Goal: Transaction & Acquisition: Purchase product/service

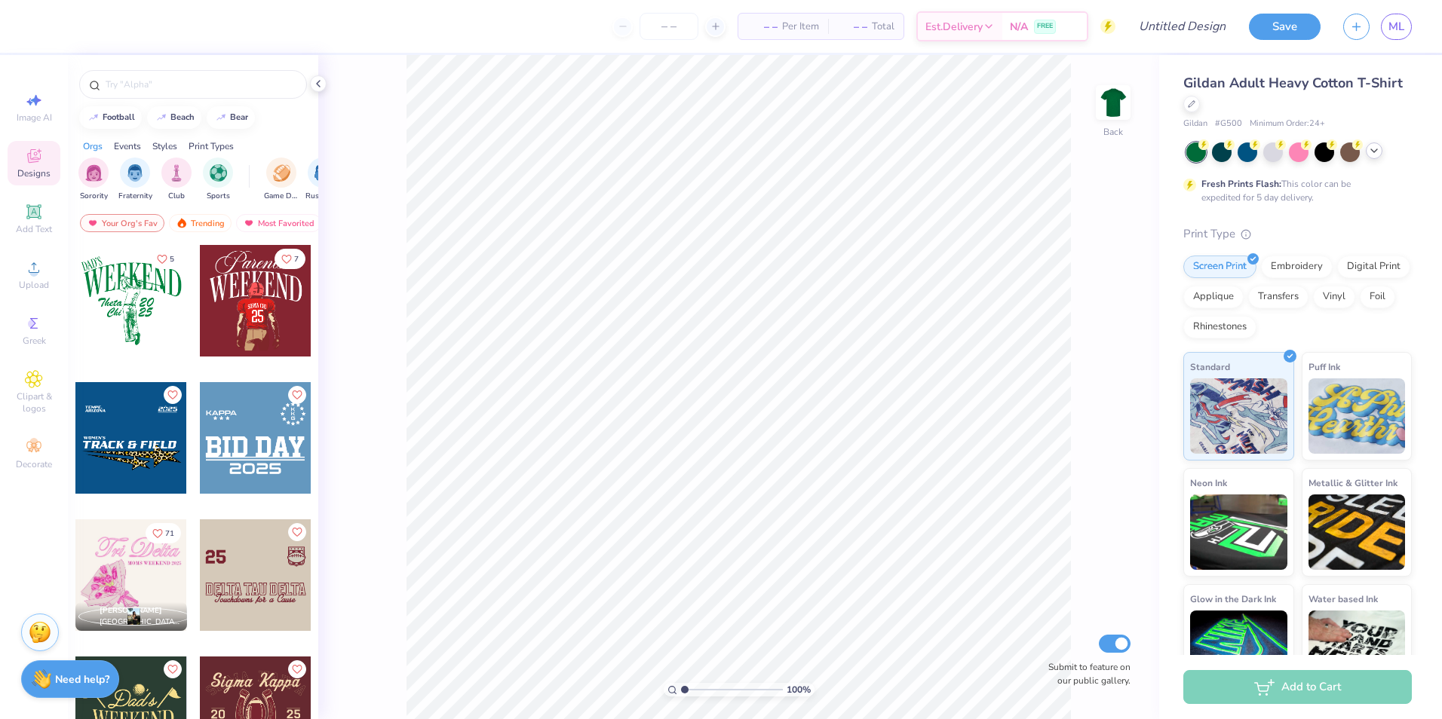
click at [1368, 149] on icon at bounding box center [1374, 151] width 12 height 12
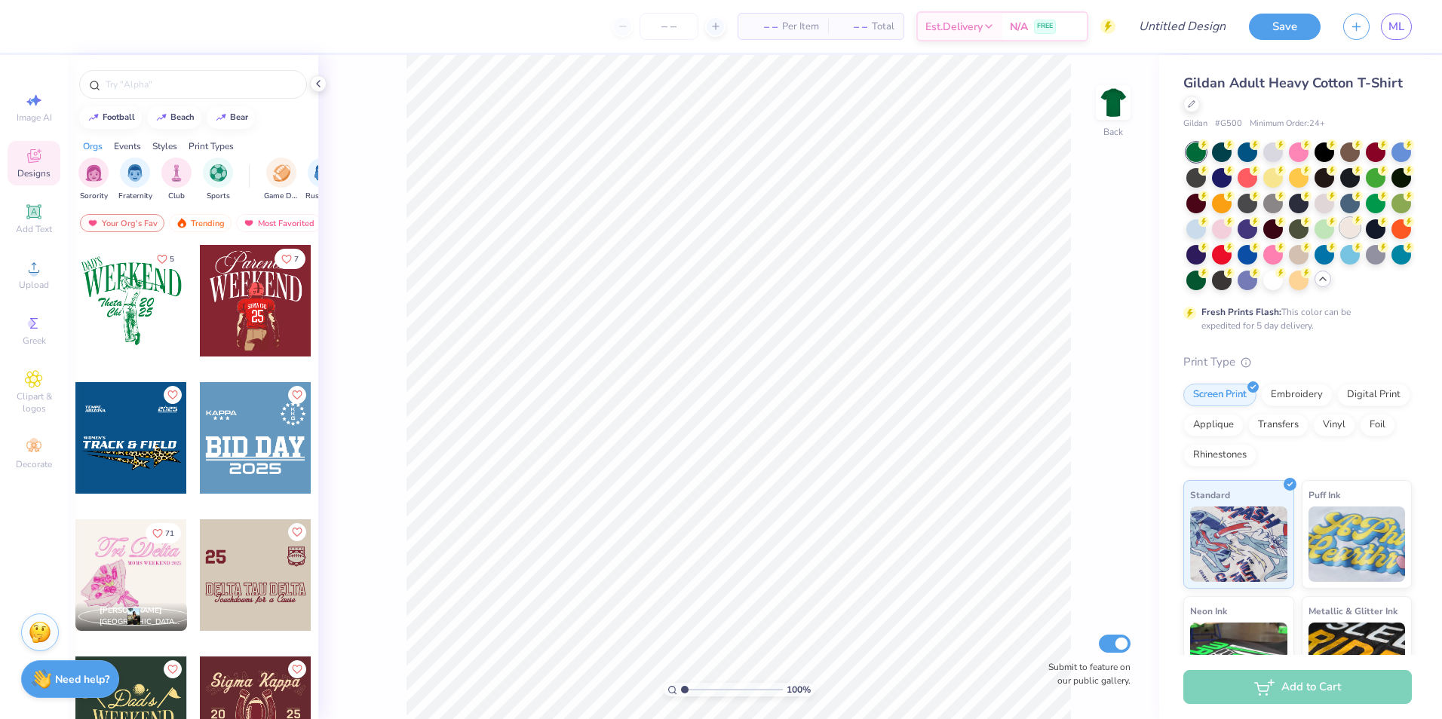
click at [1340, 238] on div at bounding box center [1350, 228] width 20 height 20
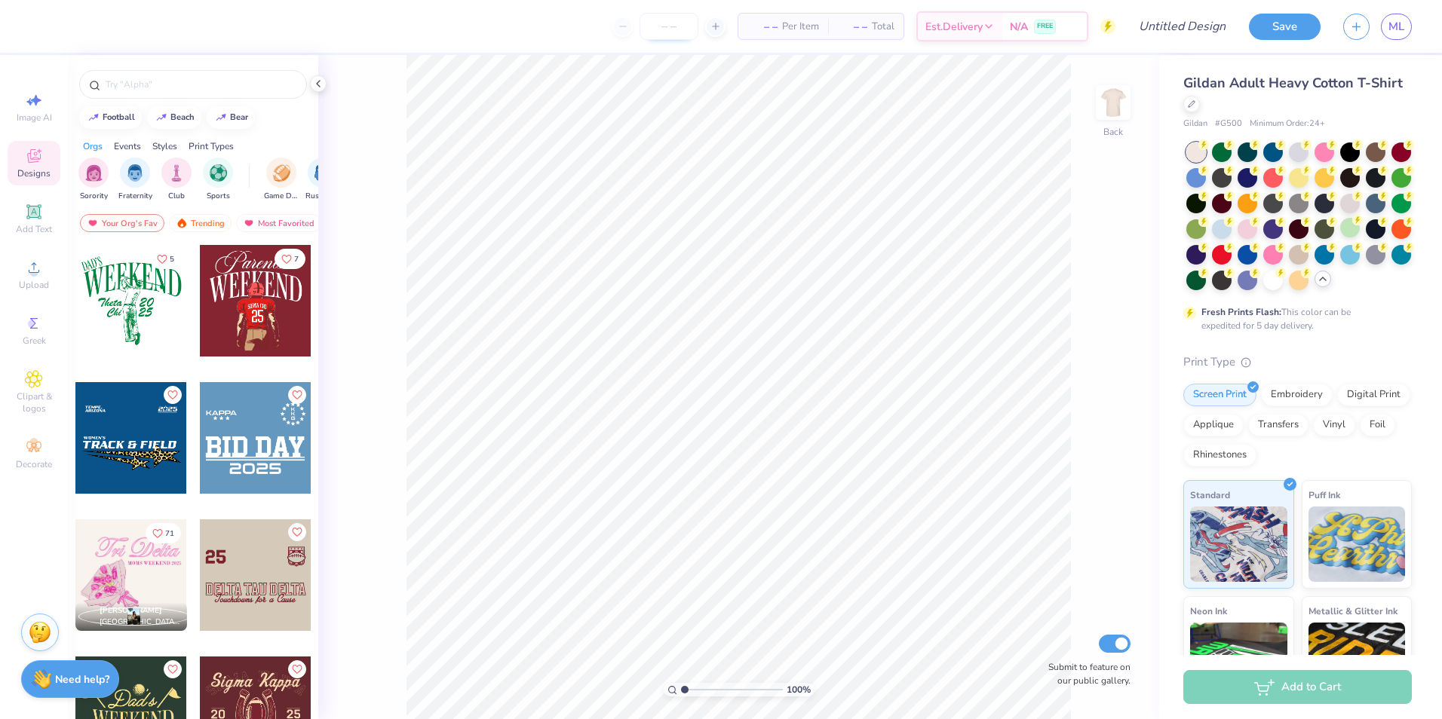
click at [675, 25] on input "number" at bounding box center [668, 26] width 59 height 27
type input "24"
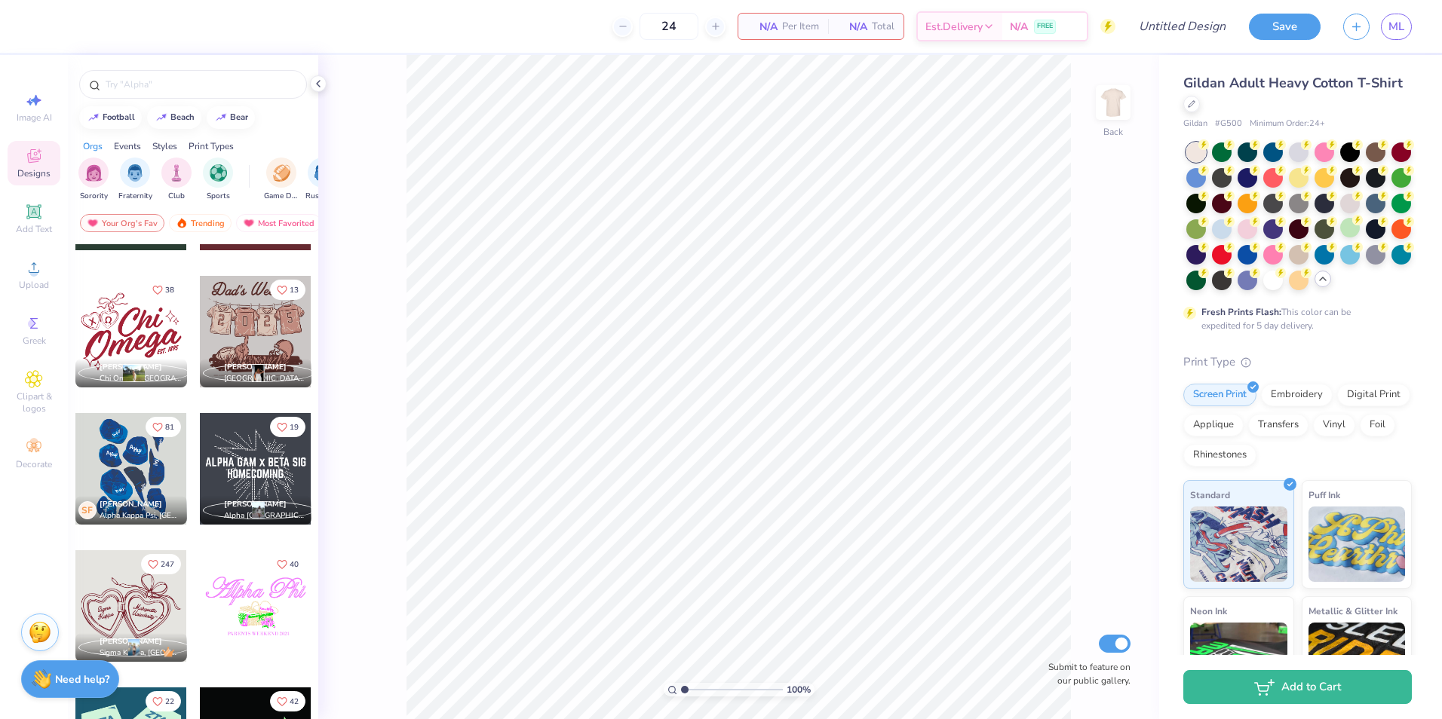
scroll to position [491, 0]
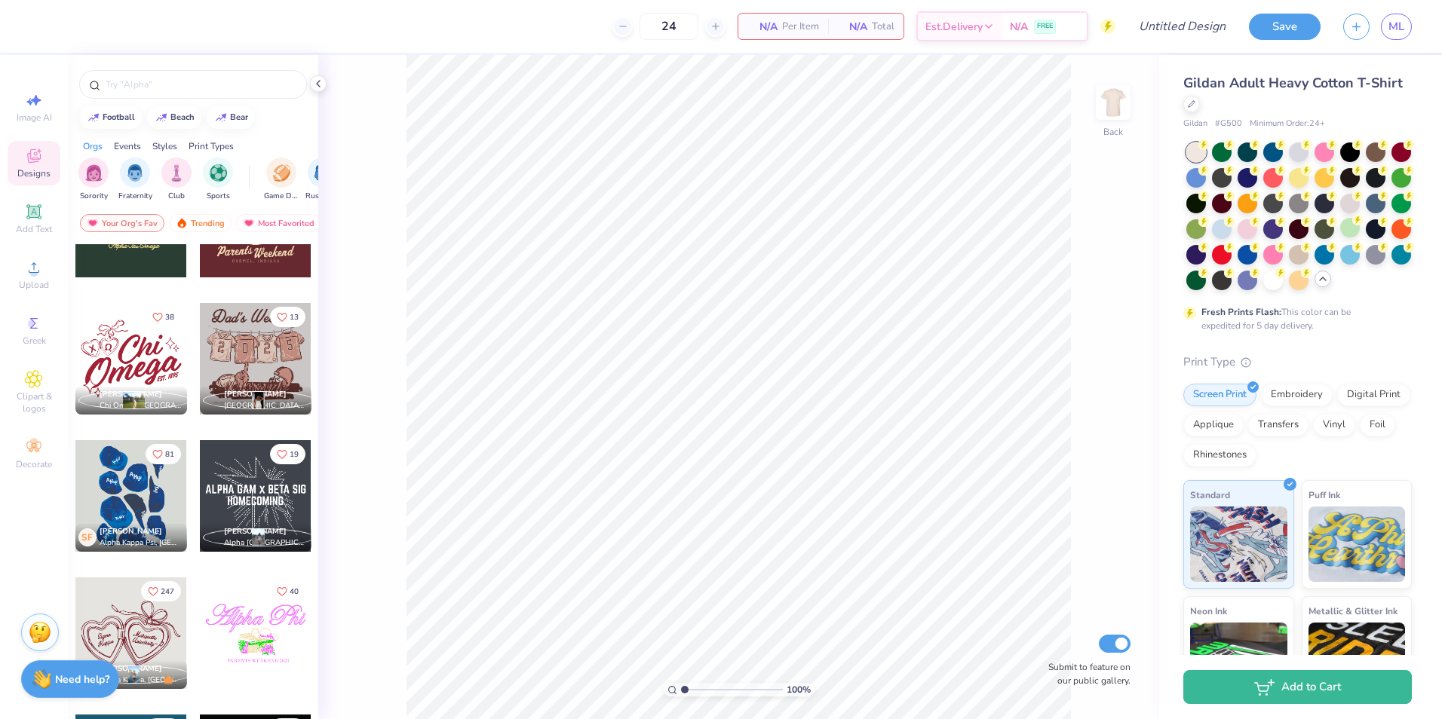
click at [248, 483] on div at bounding box center [256, 496] width 112 height 112
click at [243, 360] on div at bounding box center [256, 359] width 112 height 112
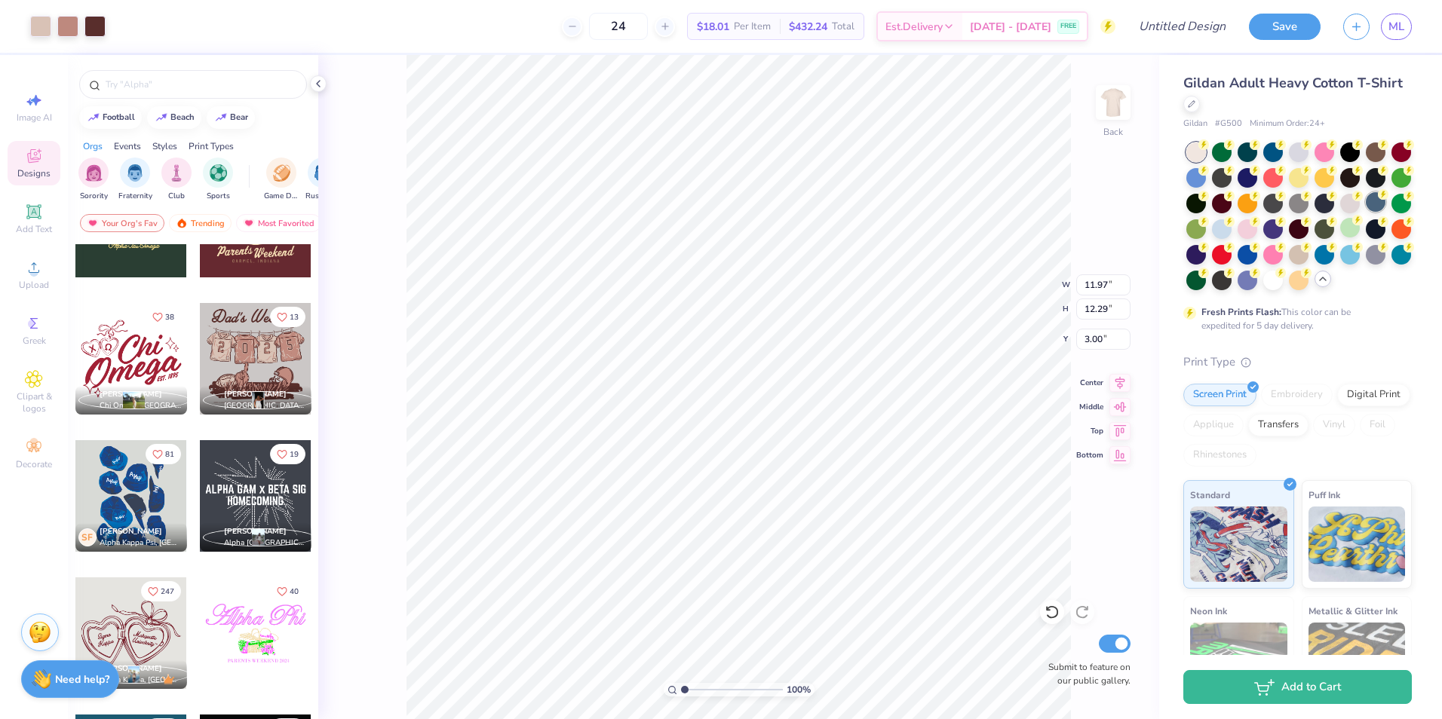
click at [1365, 212] on div at bounding box center [1375, 202] width 20 height 20
click at [1340, 238] on div at bounding box center [1350, 228] width 20 height 20
click at [95, 23] on div at bounding box center [94, 24] width 21 height 21
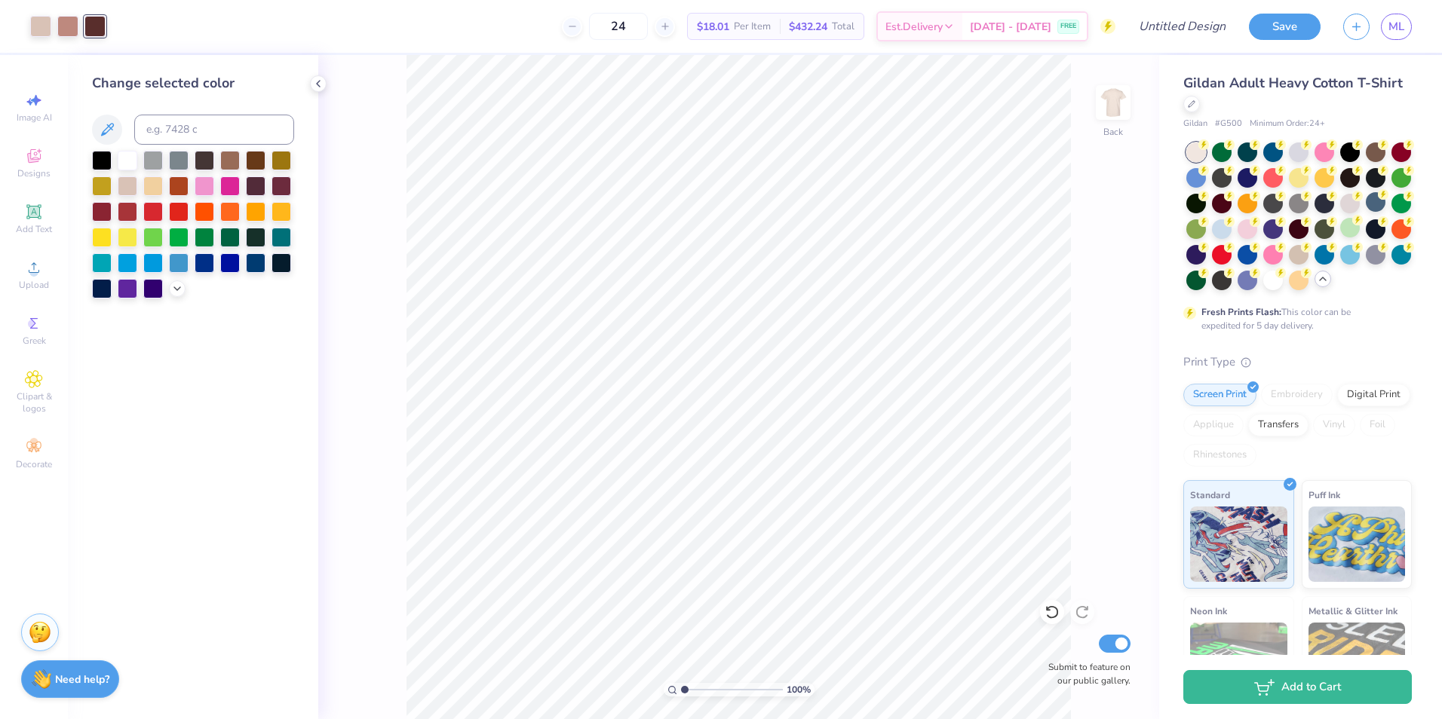
click at [141, 29] on div "24 $18.01 Per Item $432.24 Total Est. Delivery [DATE] - [DATE] FREE" at bounding box center [616, 26] width 998 height 53
click at [311, 85] on div at bounding box center [318, 83] width 17 height 17
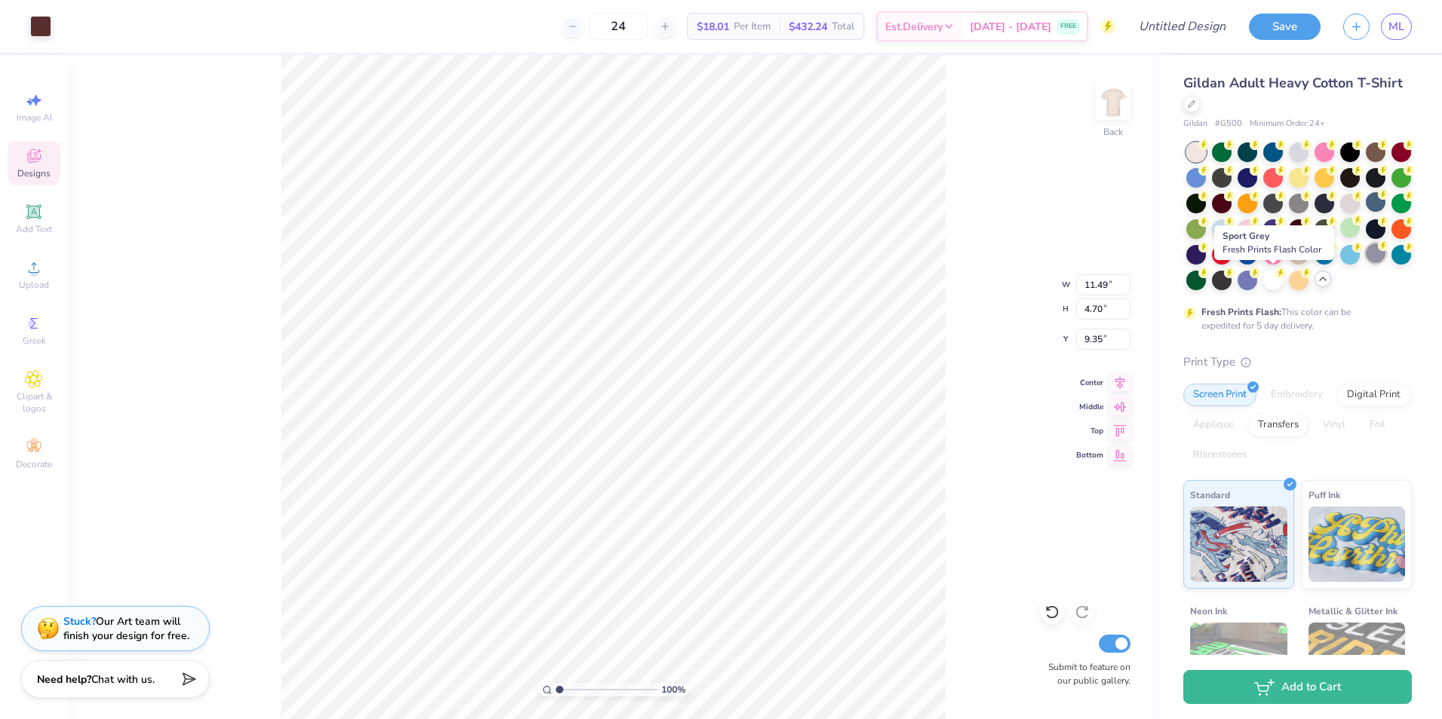
click at [1365, 263] on div at bounding box center [1375, 254] width 20 height 20
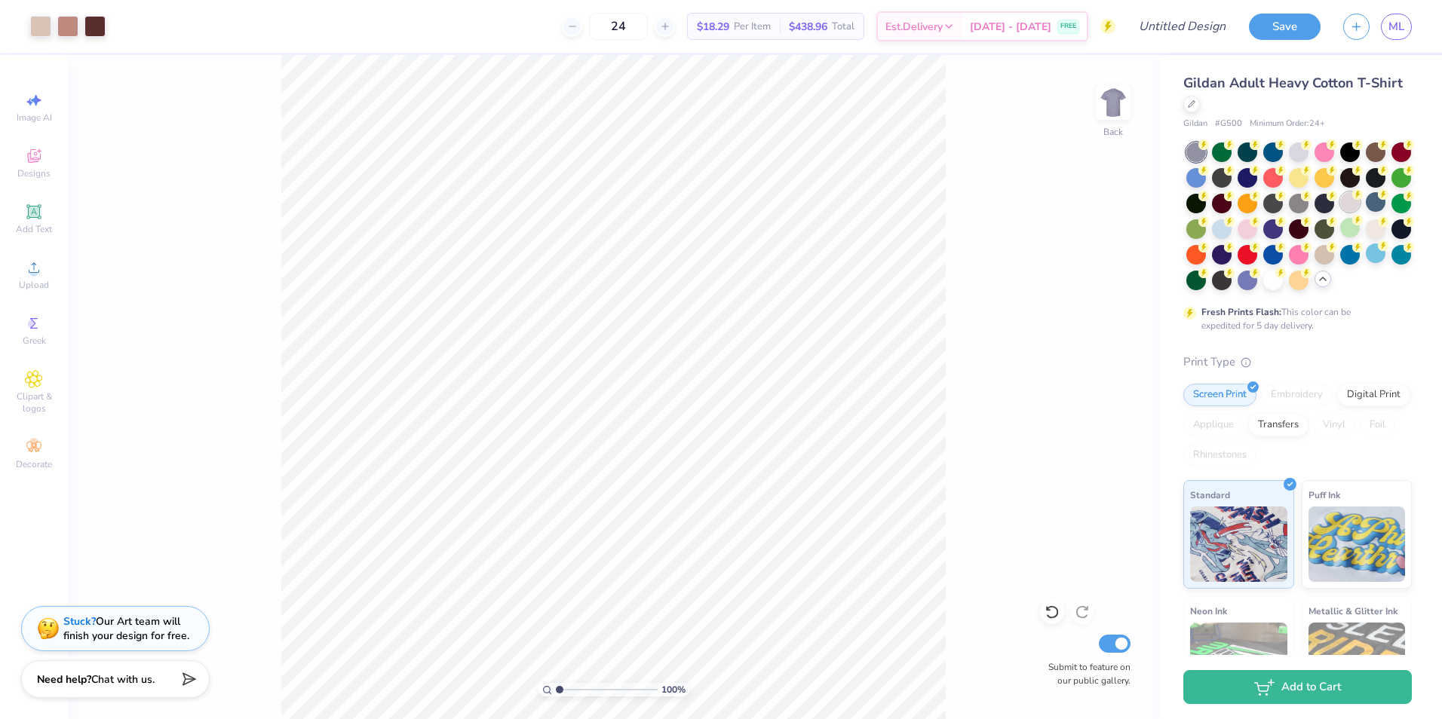
click at [1340, 212] on div at bounding box center [1350, 202] width 20 height 20
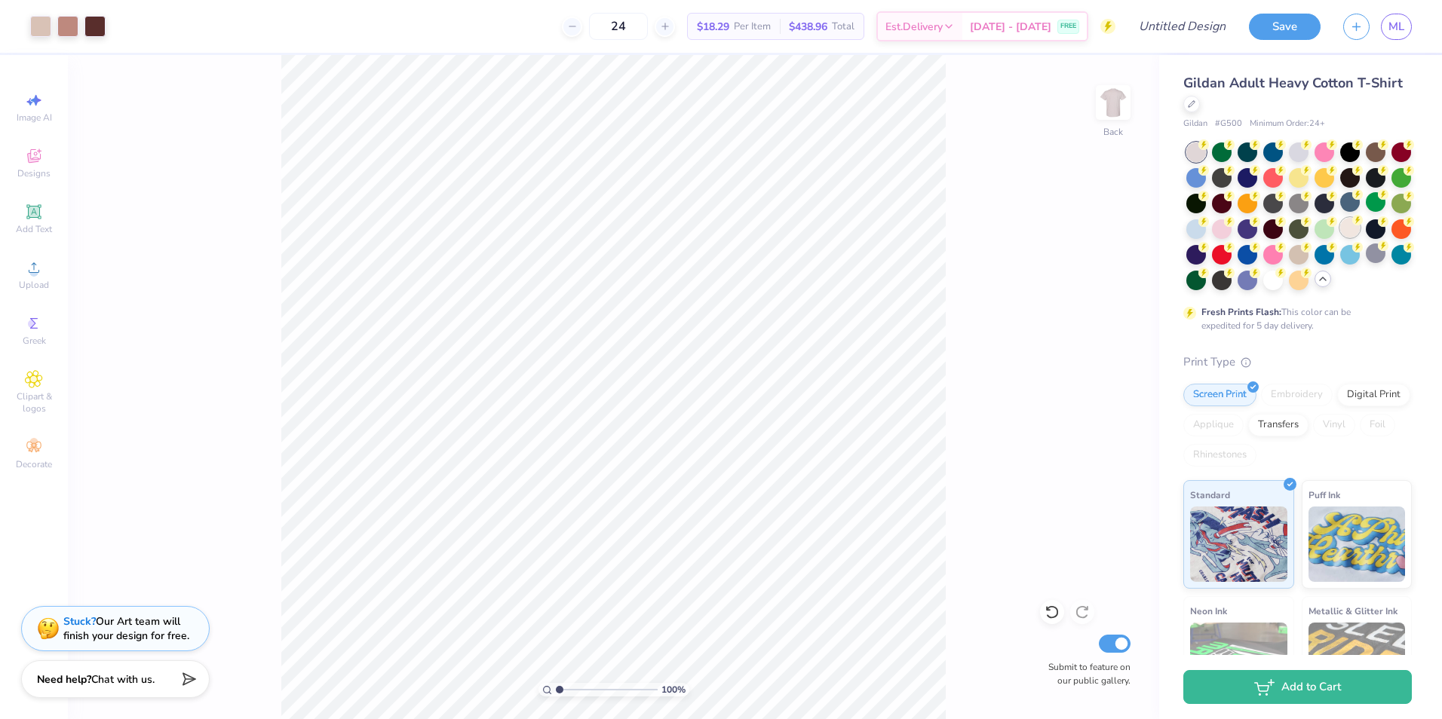
click at [1340, 238] on div at bounding box center [1350, 228] width 20 height 20
click at [44, 155] on div "Designs" at bounding box center [34, 163] width 53 height 44
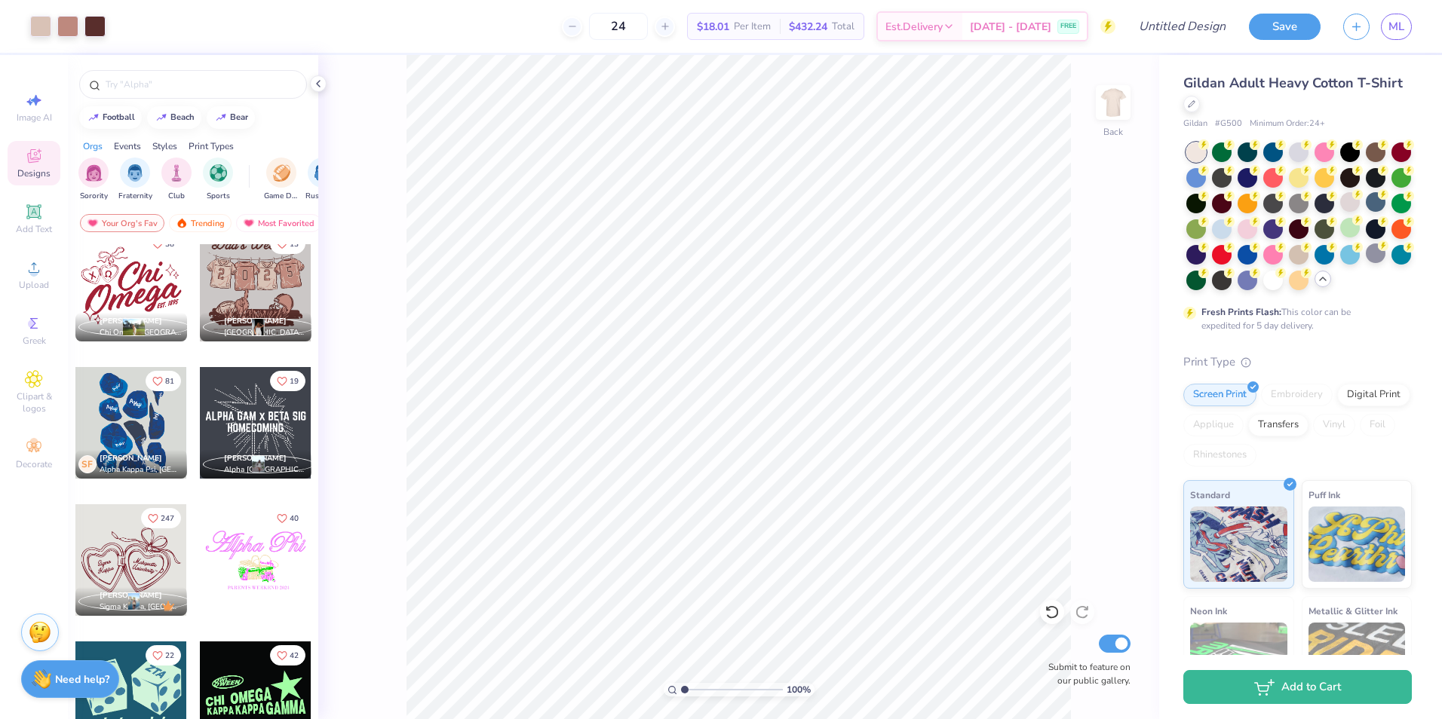
scroll to position [566, 0]
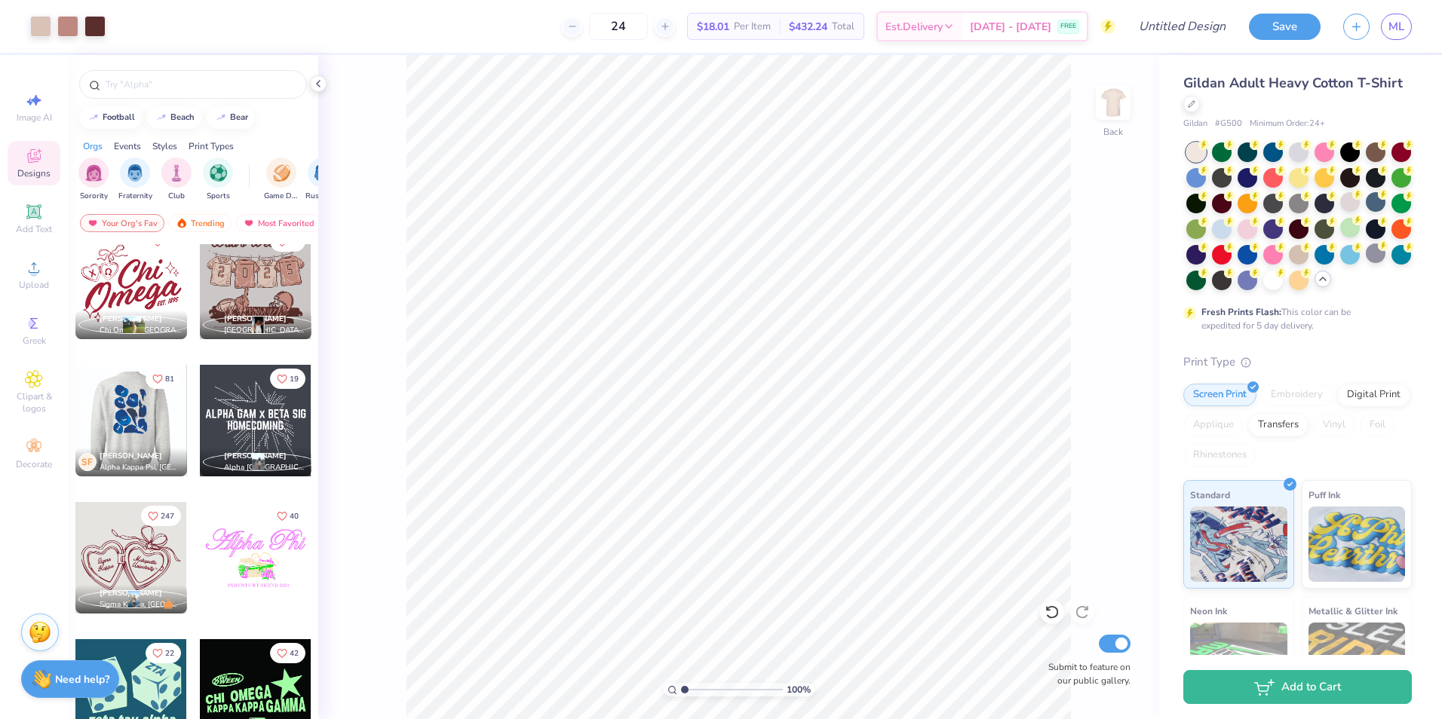
click at [113, 564] on div at bounding box center [131, 558] width 112 height 112
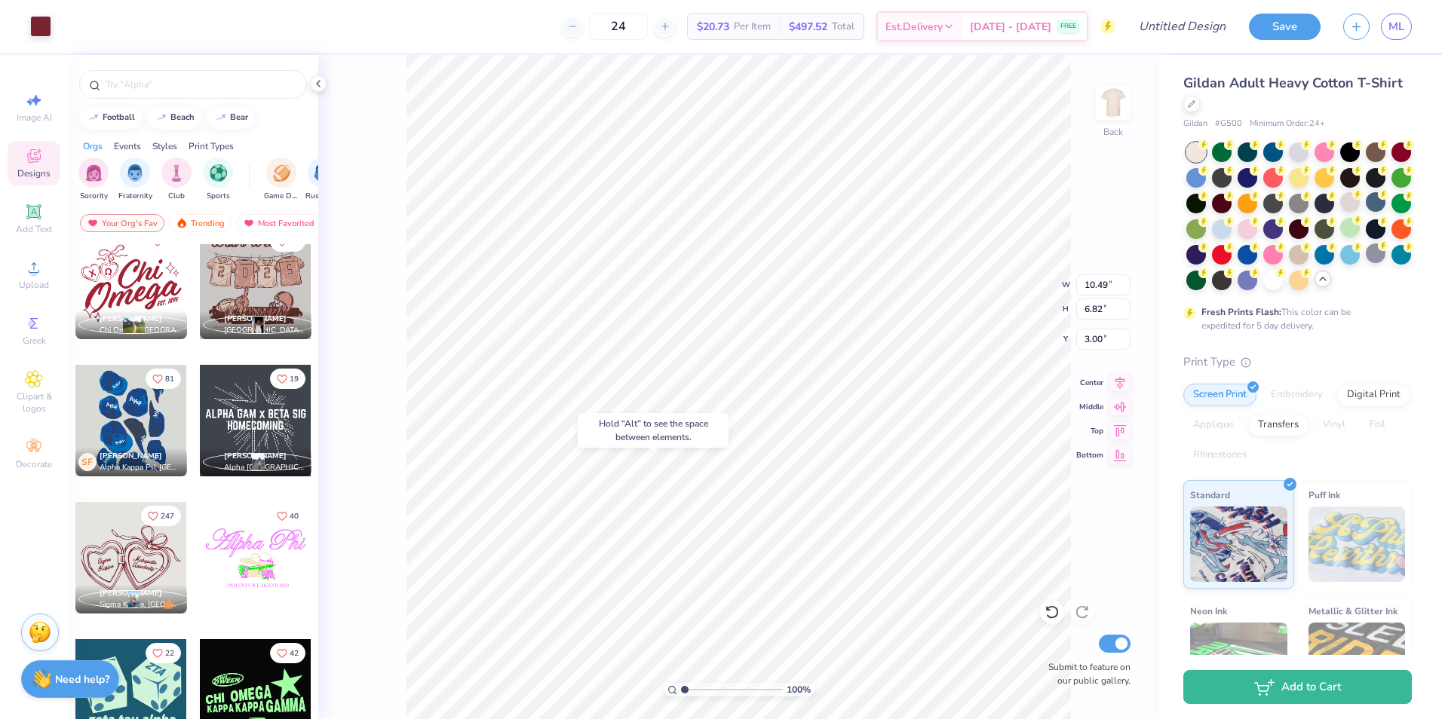
type input "16.19"
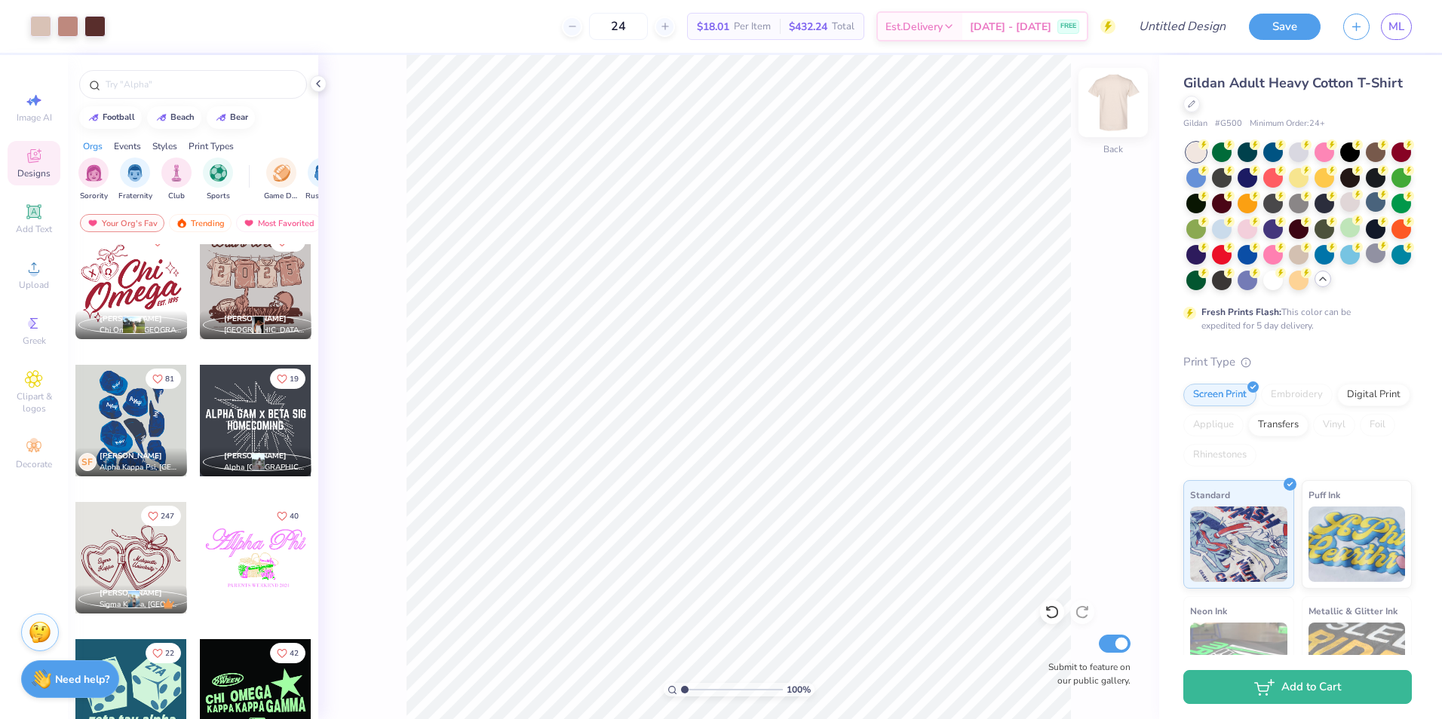
click at [1114, 119] on img at bounding box center [1113, 102] width 60 height 60
click at [150, 244] on div "Your Org's Fav Trending Most Favorited Newest" at bounding box center [193, 227] width 250 height 35
click at [136, 272] on div at bounding box center [131, 284] width 112 height 112
click at [1123, 110] on img at bounding box center [1113, 102] width 60 height 60
click at [378, 138] on div "100 % Back Submit to feature on our public gallery." at bounding box center [738, 387] width 841 height 664
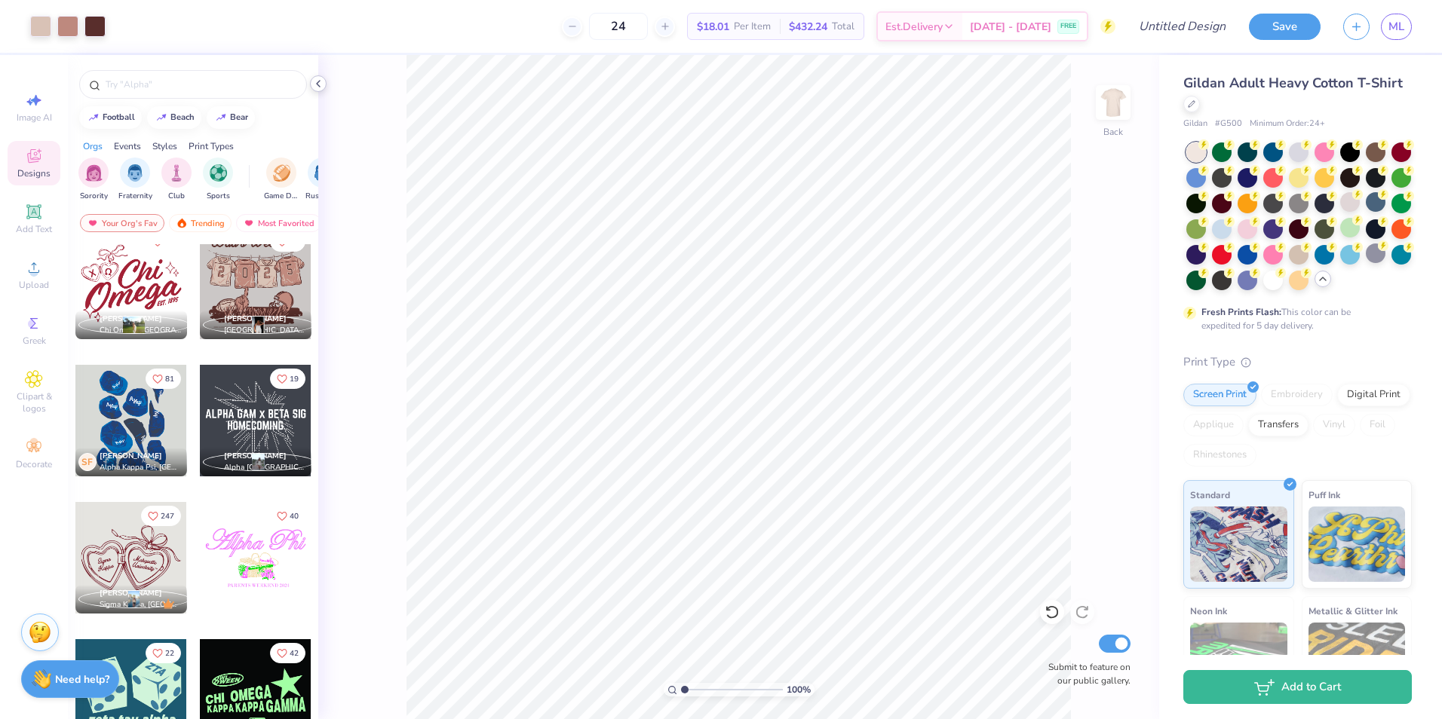
click at [314, 81] on icon at bounding box center [318, 84] width 12 height 12
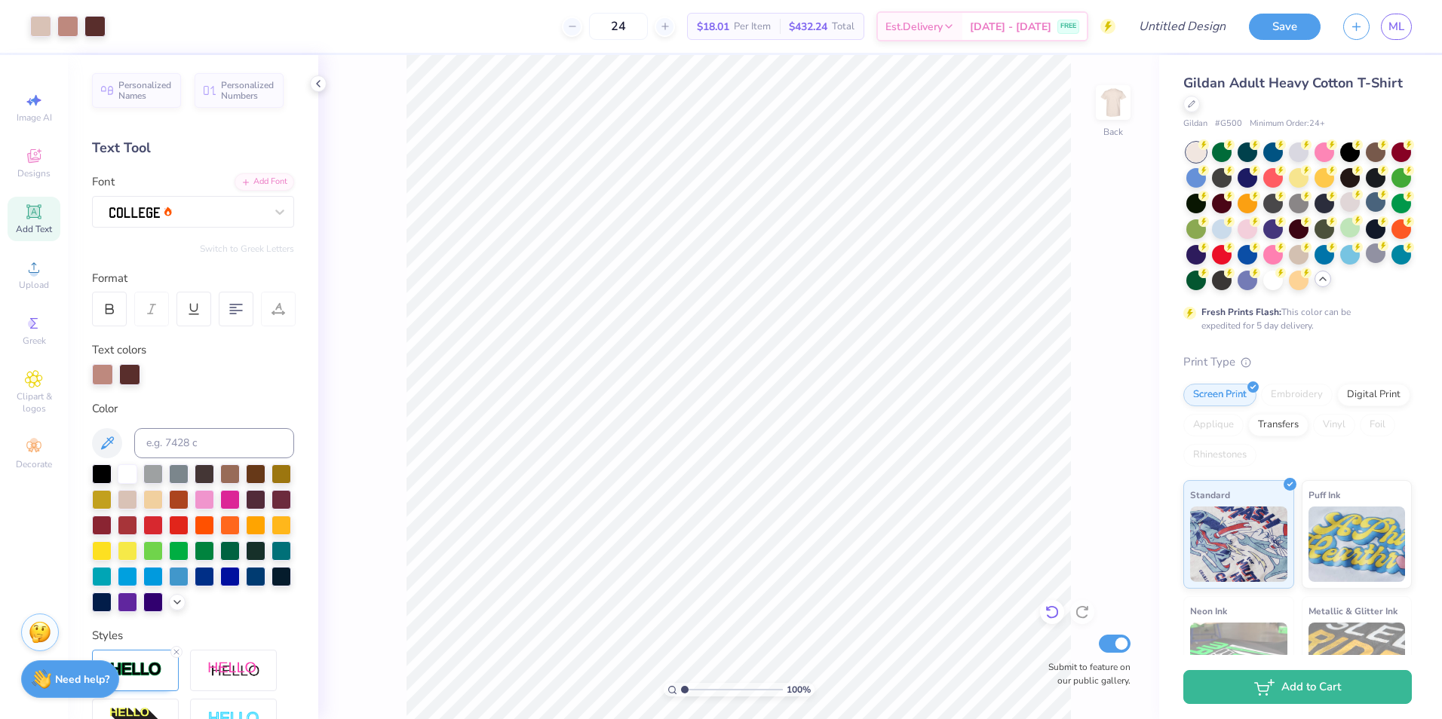
click at [1056, 609] on icon at bounding box center [1051, 613] width 13 height 14
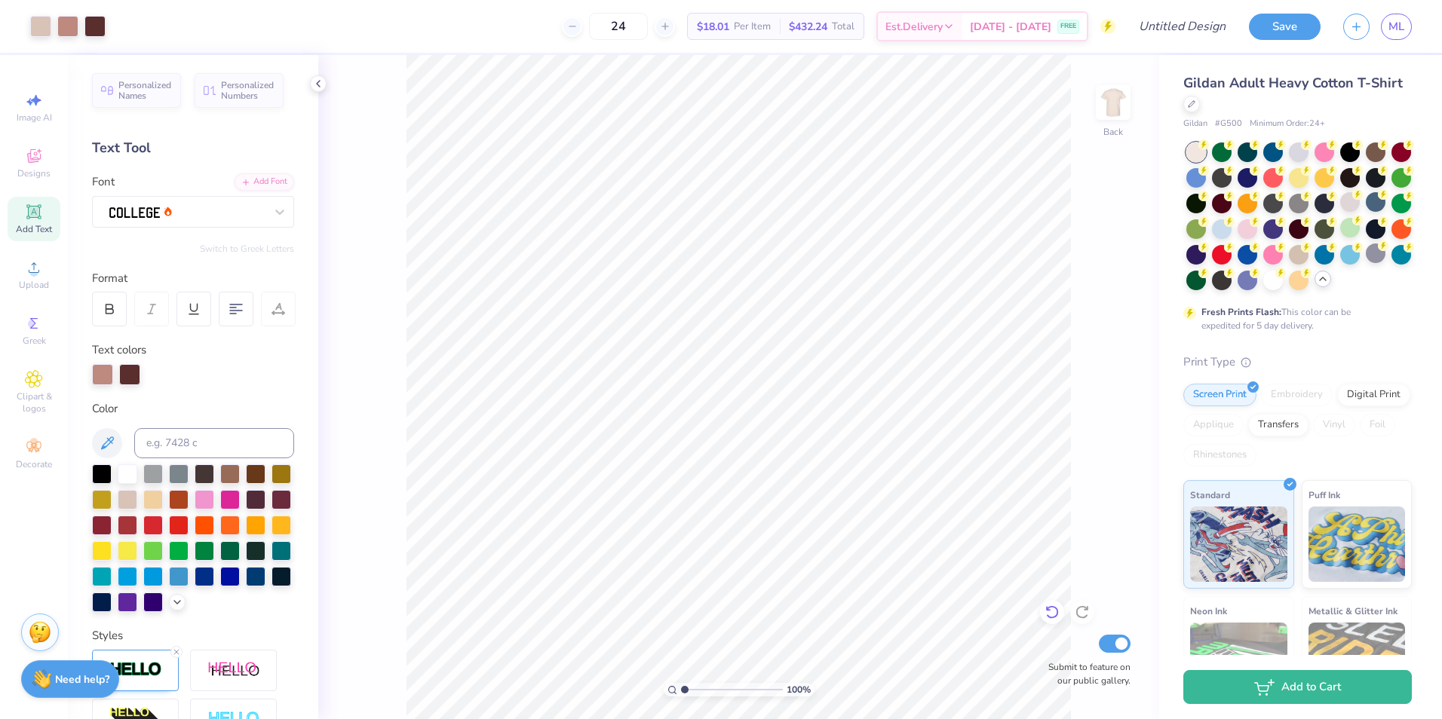
click at [1056, 609] on icon at bounding box center [1051, 613] width 13 height 14
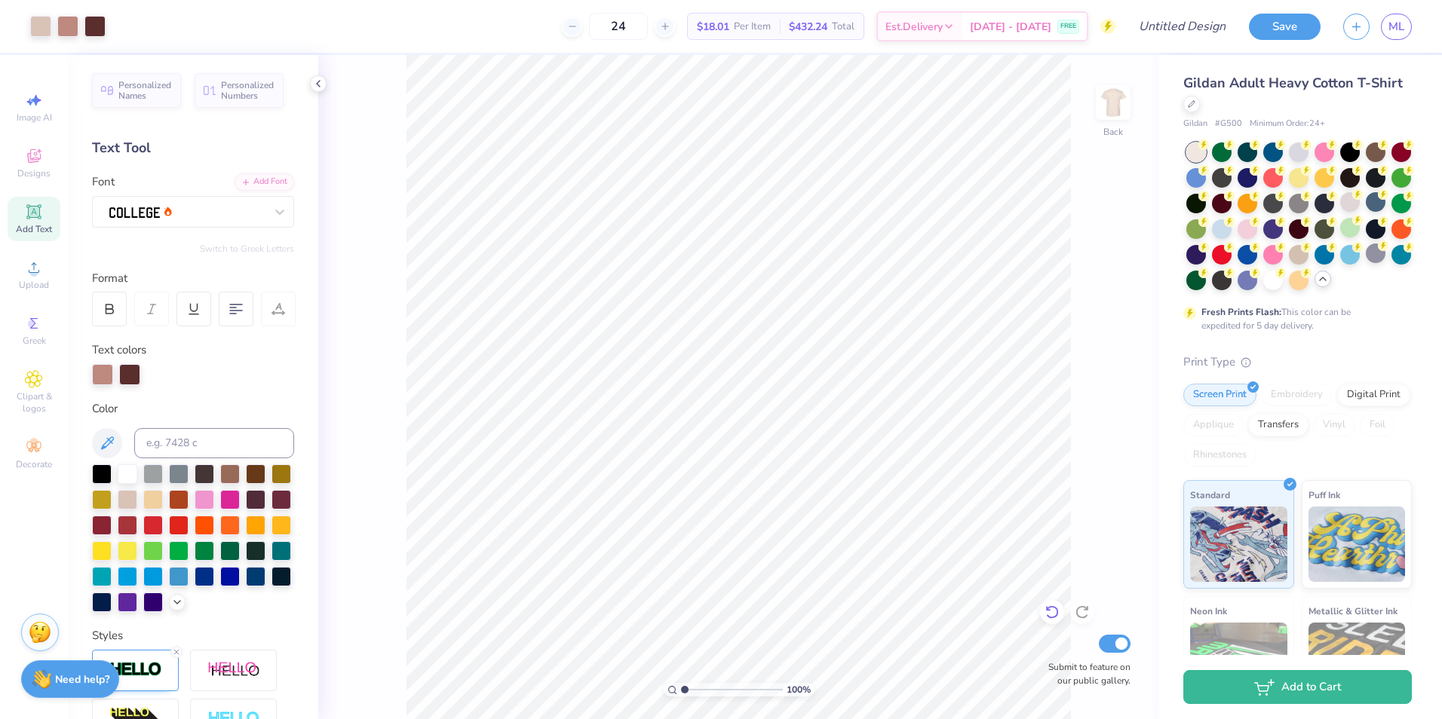
click at [1056, 609] on icon at bounding box center [1051, 613] width 13 height 14
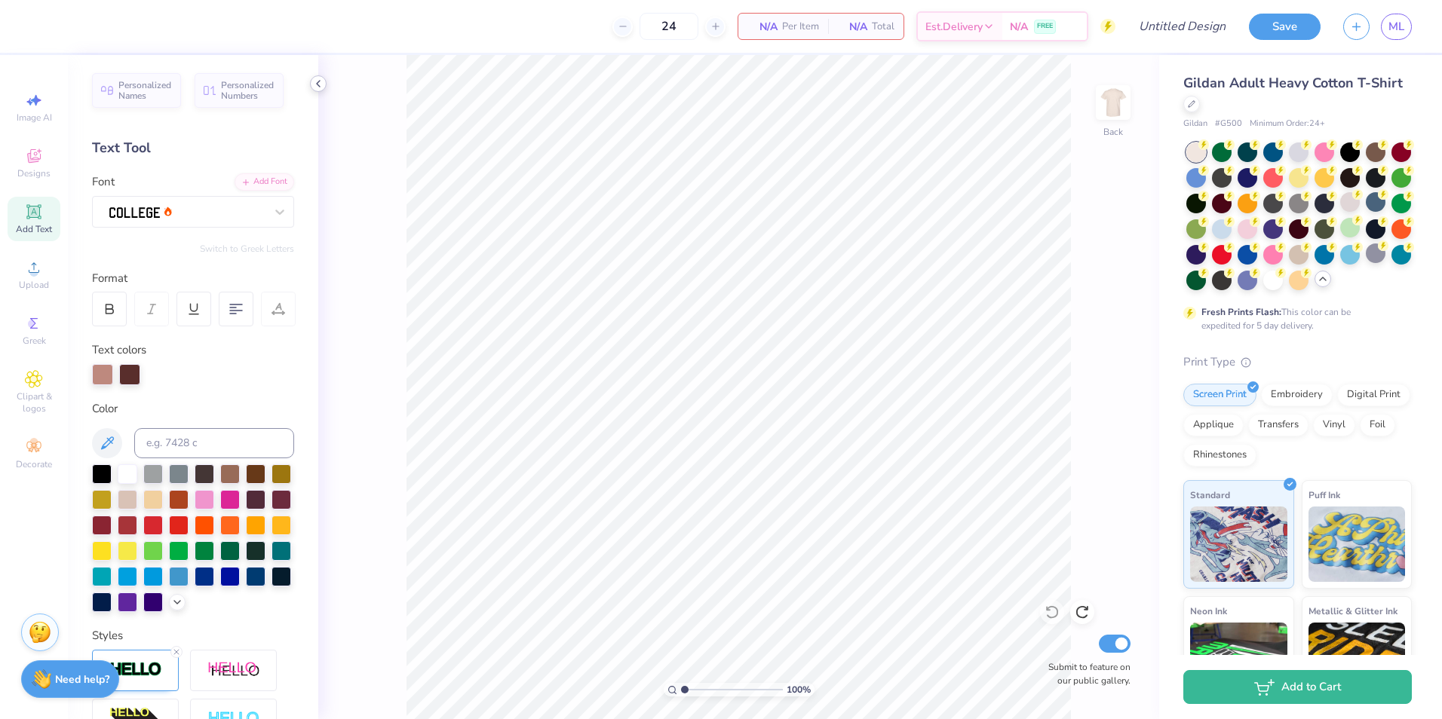
click at [317, 87] on icon at bounding box center [318, 84] width 12 height 12
